Goal: Answer question/provide support: Share knowledge or assist other users

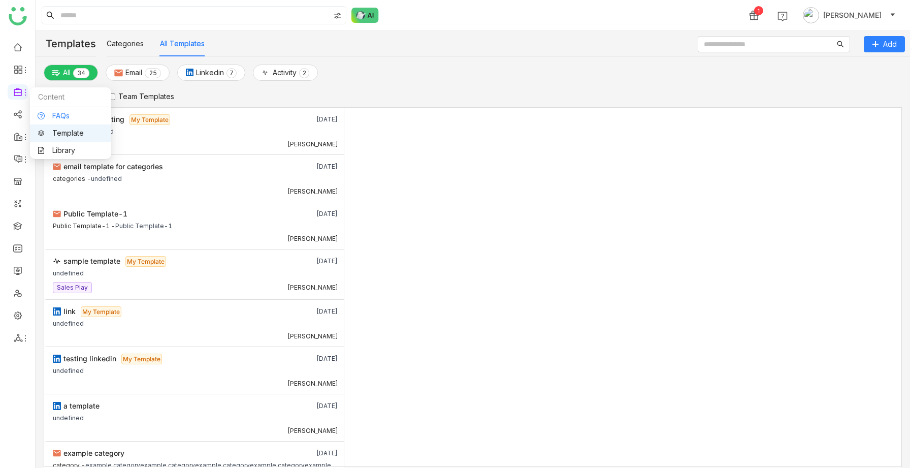
click at [47, 117] on link "FAQs" at bounding box center [71, 115] width 66 height 7
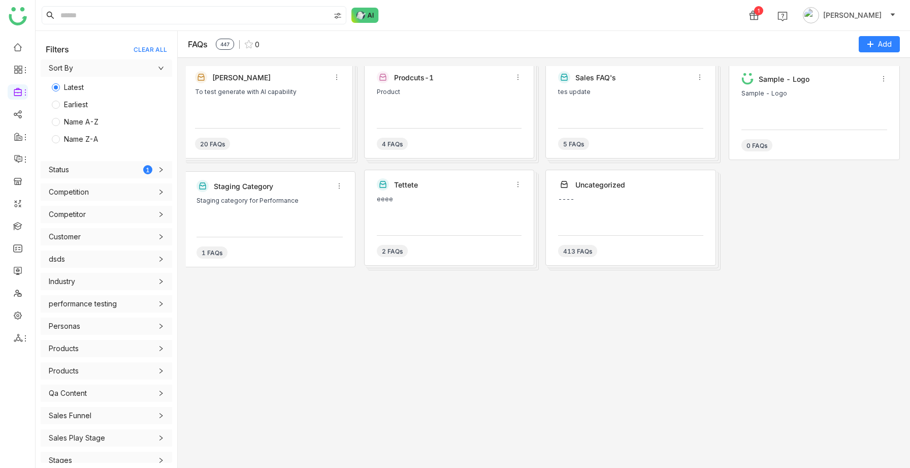
click at [300, 139] on div "20 FAQs" at bounding box center [267, 139] width 145 height 22
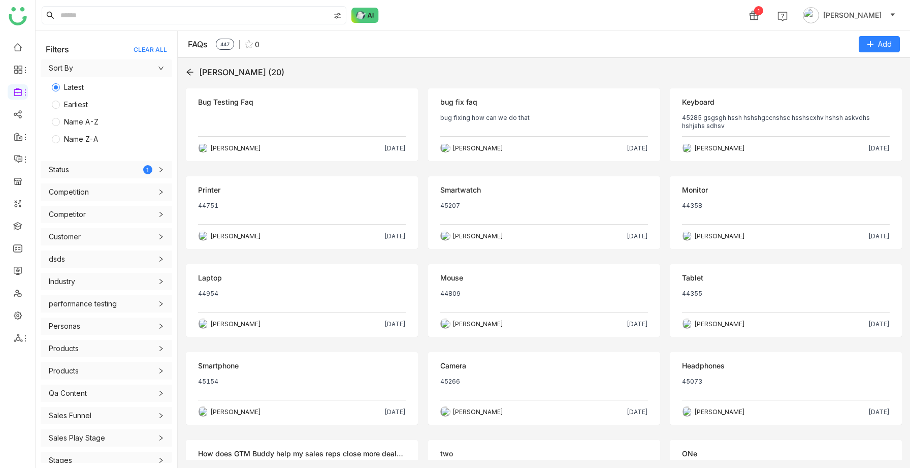
click at [301, 125] on p at bounding box center [302, 122] width 208 height 16
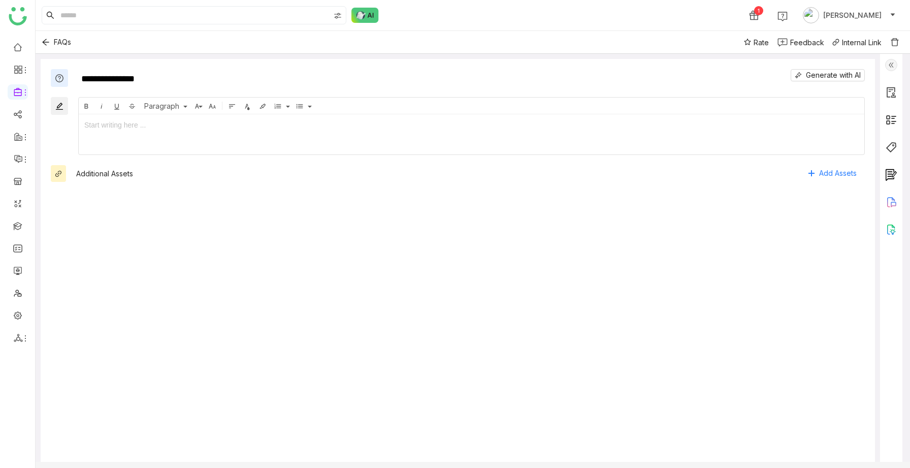
click at [898, 61] on img at bounding box center [892, 65] width 12 height 12
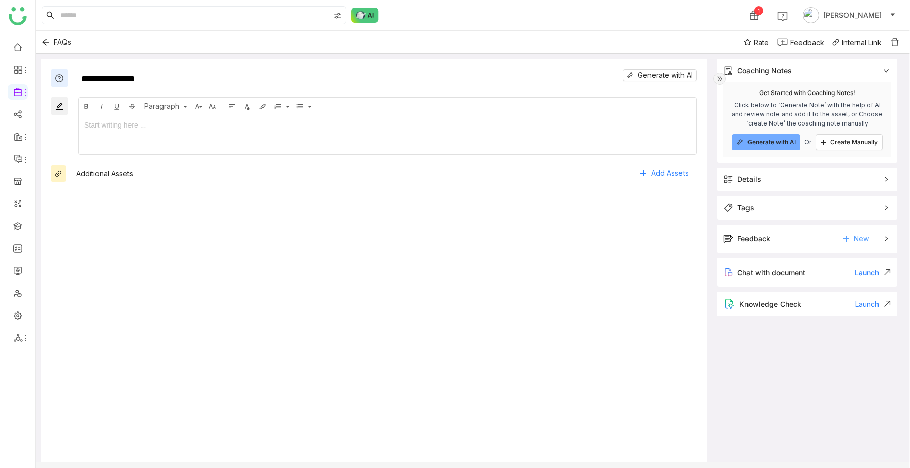
click at [865, 237] on span "New" at bounding box center [861, 238] width 15 height 15
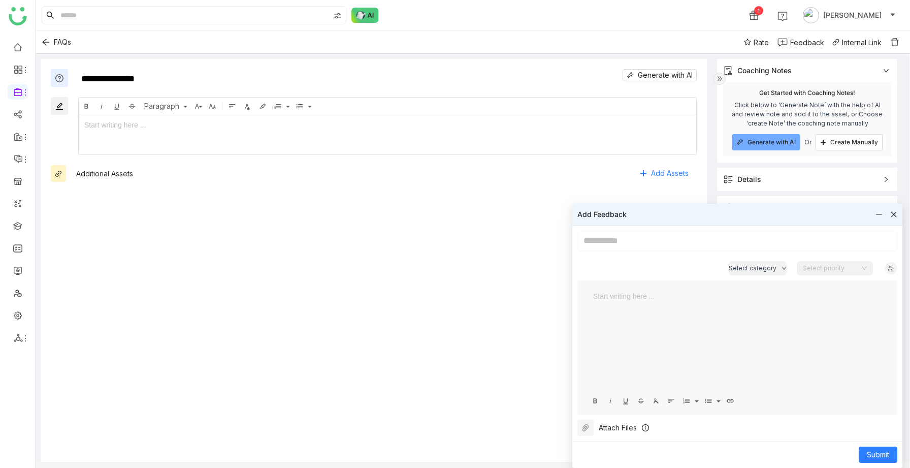
click at [894, 208] on div "Add Feedback" at bounding box center [738, 214] width 330 height 21
click at [885, 212] on div at bounding box center [887, 214] width 22 height 11
click at [879, 212] on icon at bounding box center [879, 214] width 7 height 7
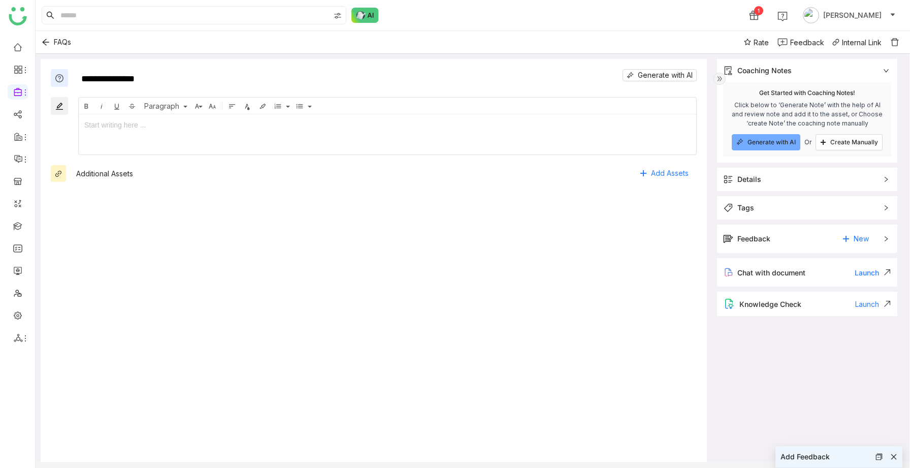
click at [759, 237] on div "Feedback" at bounding box center [754, 238] width 33 height 11
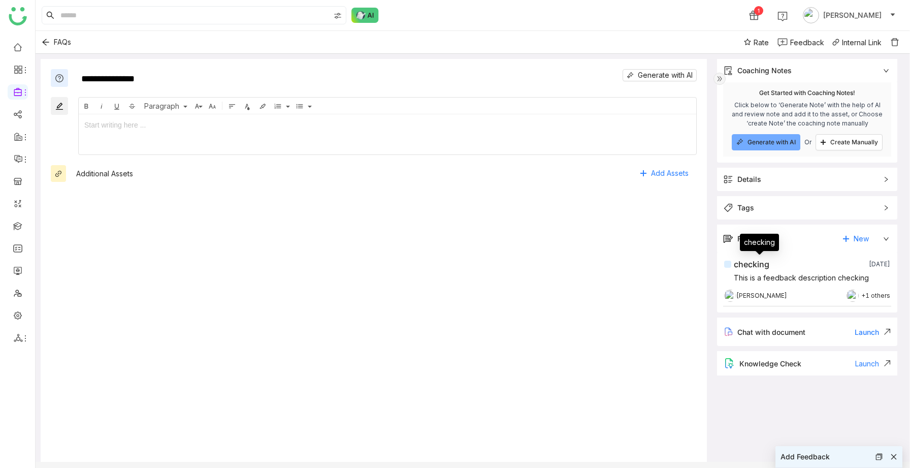
click at [760, 264] on div "checking" at bounding box center [752, 264] width 36 height 12
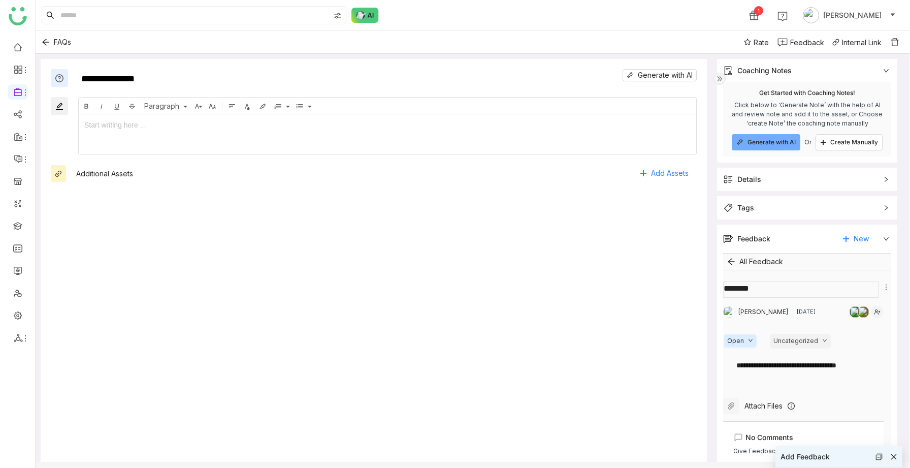
click at [786, 283] on textarea at bounding box center [800, 289] width 155 height 16
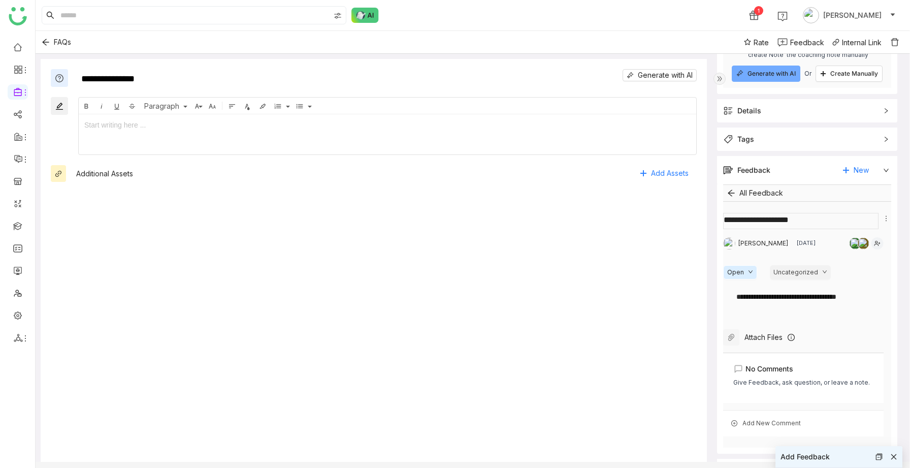
scroll to position [117, 0]
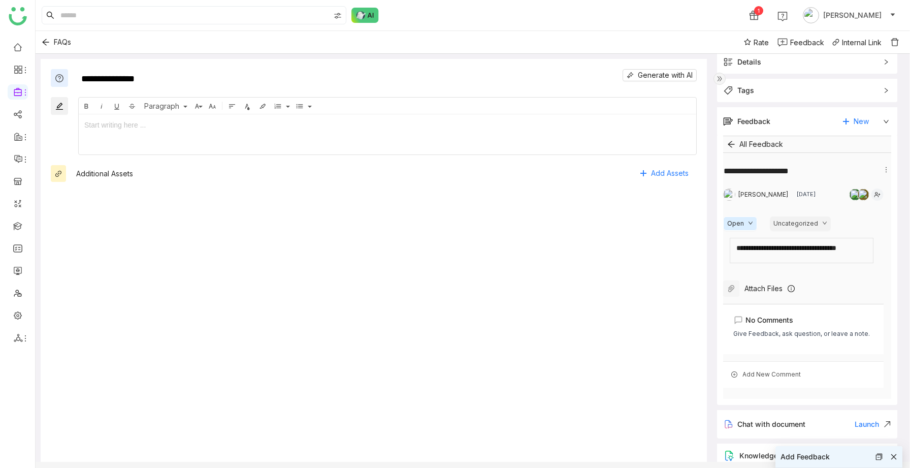
click at [873, 250] on div "**********" at bounding box center [803, 247] width 141 height 19
type textarea "**********"
click at [877, 248] on div "**********" at bounding box center [807, 247] width 140 height 11
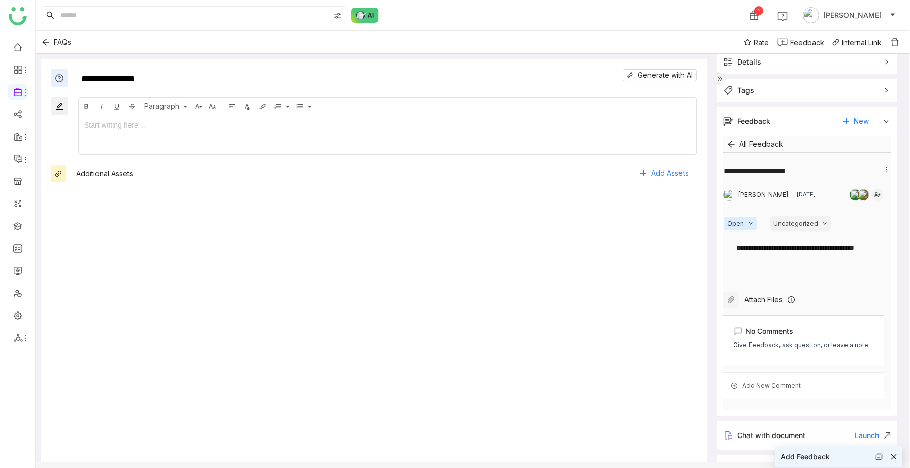
click at [893, 457] on icon at bounding box center [895, 457] width 6 height 6
